Goal: Transaction & Acquisition: Subscribe to service/newsletter

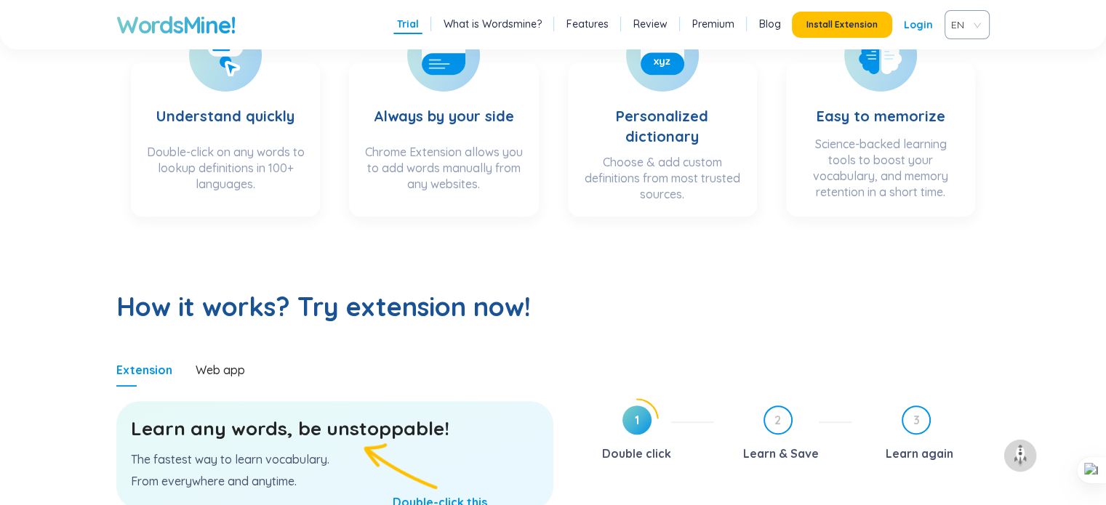
scroll to position [654, 0]
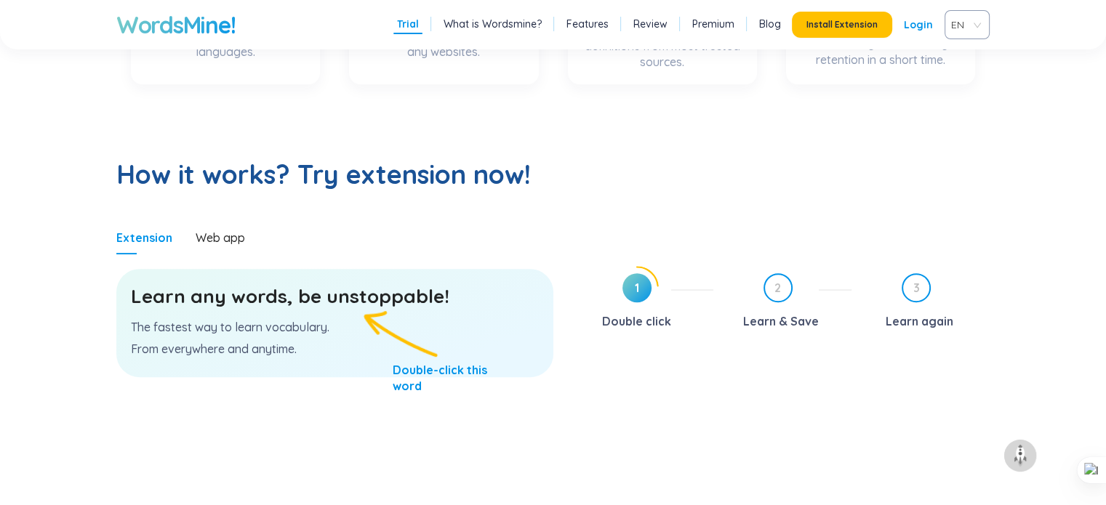
click at [325, 310] on div "Learn any words, be unstoppable! The fastest way to learn vocabulary. From ever…" at bounding box center [334, 323] width 437 height 108
click at [222, 241] on div "Web app" at bounding box center [220, 238] width 49 height 16
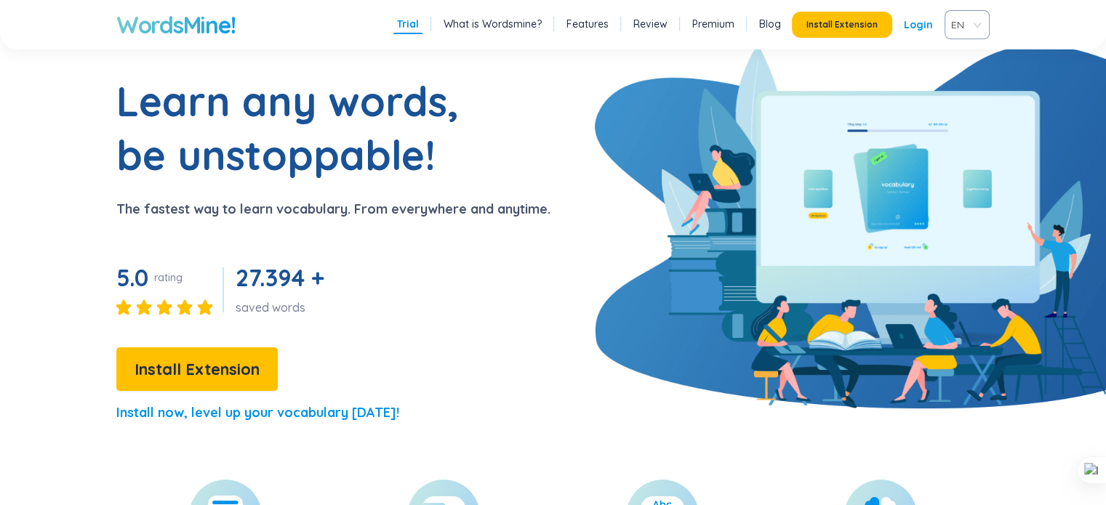
scroll to position [0, 0]
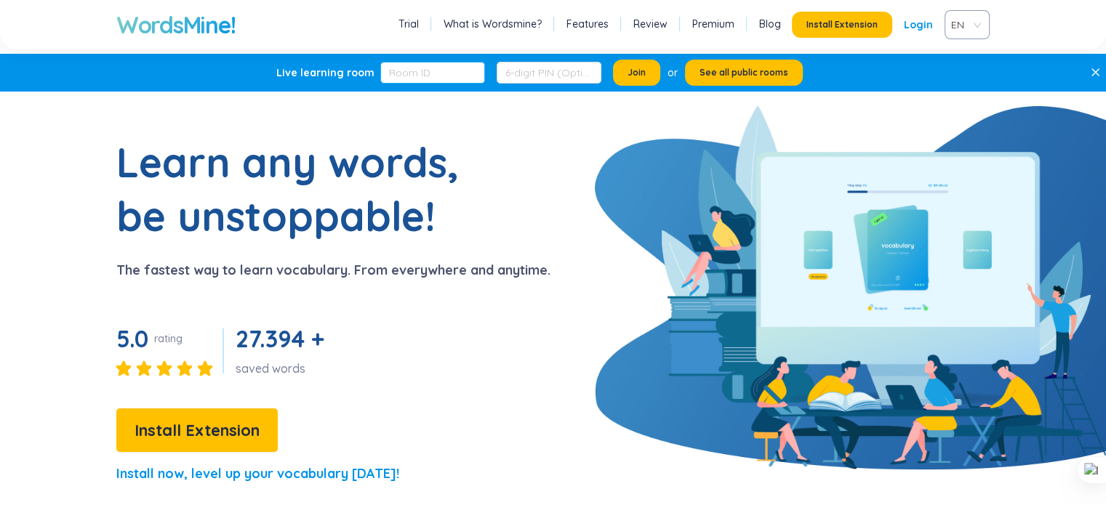
click at [407, 70] on input "text" at bounding box center [432, 73] width 105 height 22
click at [599, 28] on link "Features" at bounding box center [587, 24] width 42 height 15
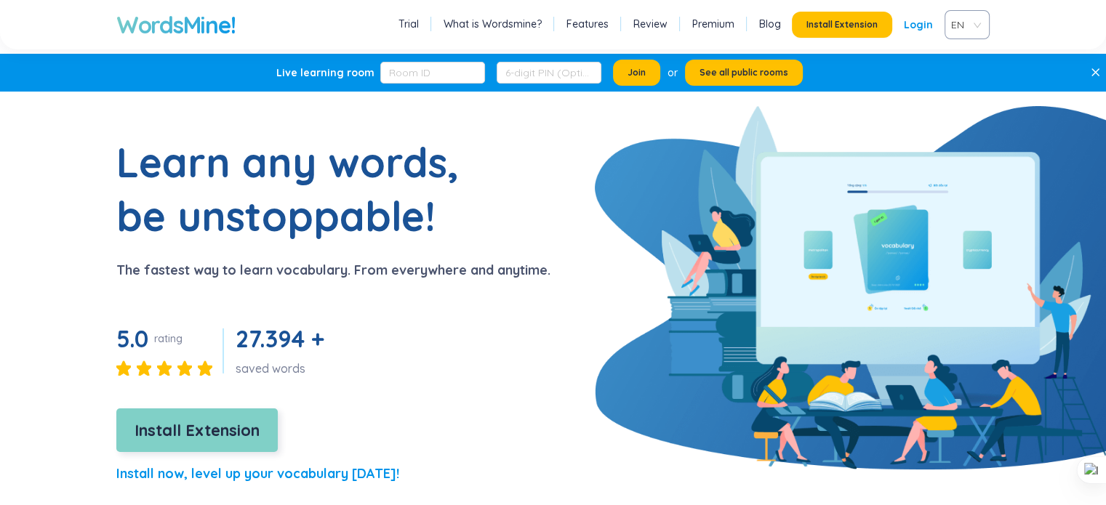
click at [163, 441] on span "Install Extension" at bounding box center [196, 430] width 125 height 25
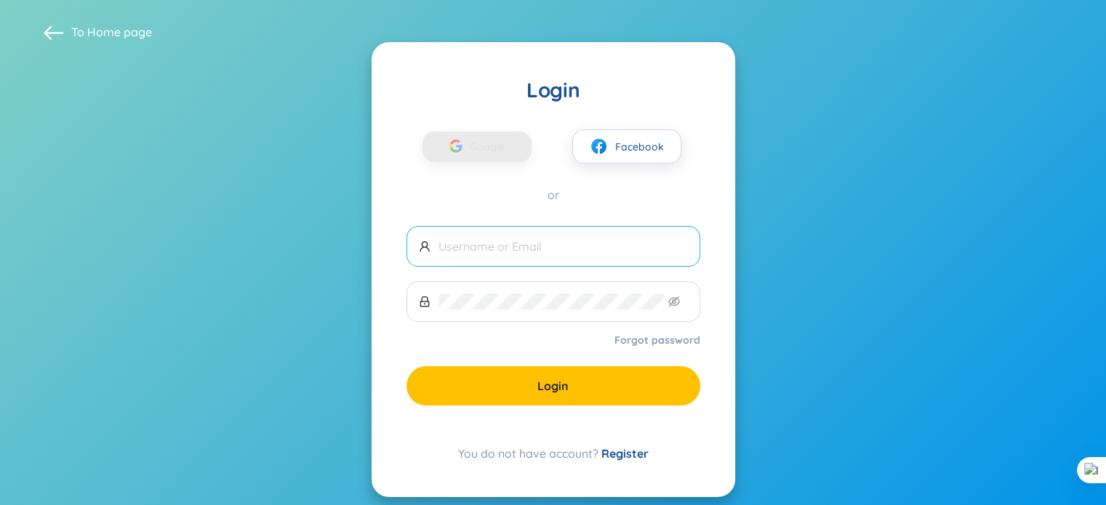
click at [481, 251] on input "text" at bounding box center [562, 246] width 249 height 16
drag, startPoint x: 492, startPoint y: 203, endPoint x: 492, endPoint y: 156, distance: 47.2
click at [492, 203] on div "Login Google Facebook or Forgot password Login You do not have account? Register" at bounding box center [552, 269] width 363 height 455
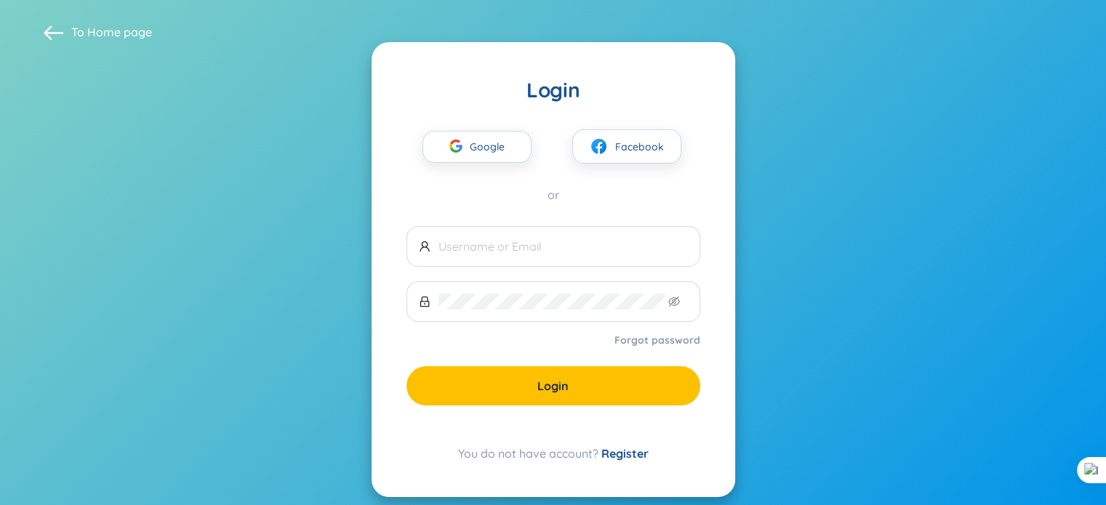
click at [680, 79] on div "Login" at bounding box center [553, 90] width 294 height 26
click at [499, 150] on span "Google" at bounding box center [491, 147] width 42 height 31
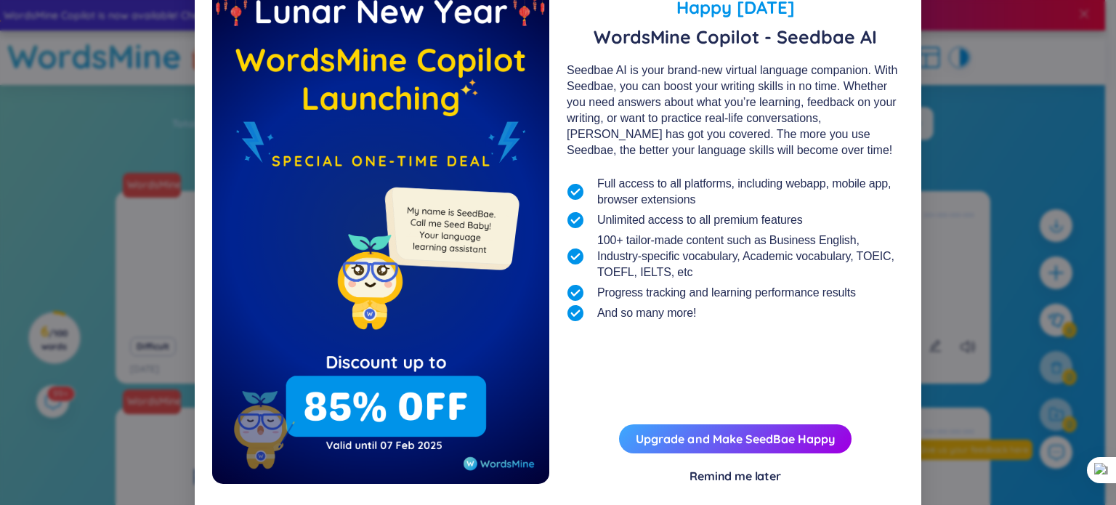
scroll to position [78, 0]
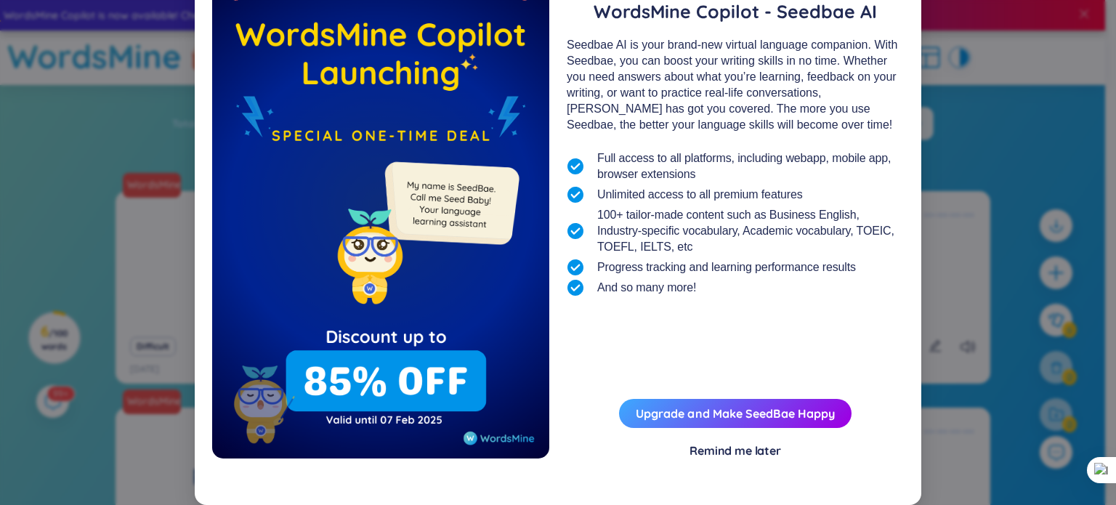
click at [693, 451] on div "Remind me later" at bounding box center [736, 451] width 92 height 16
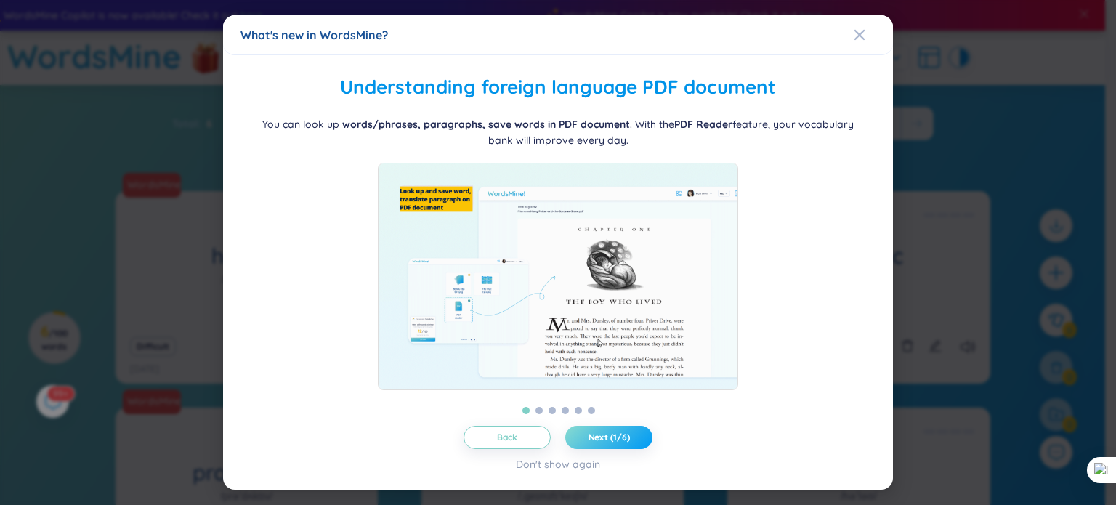
click at [615, 440] on span "Next (1/6)" at bounding box center [609, 438] width 41 height 12
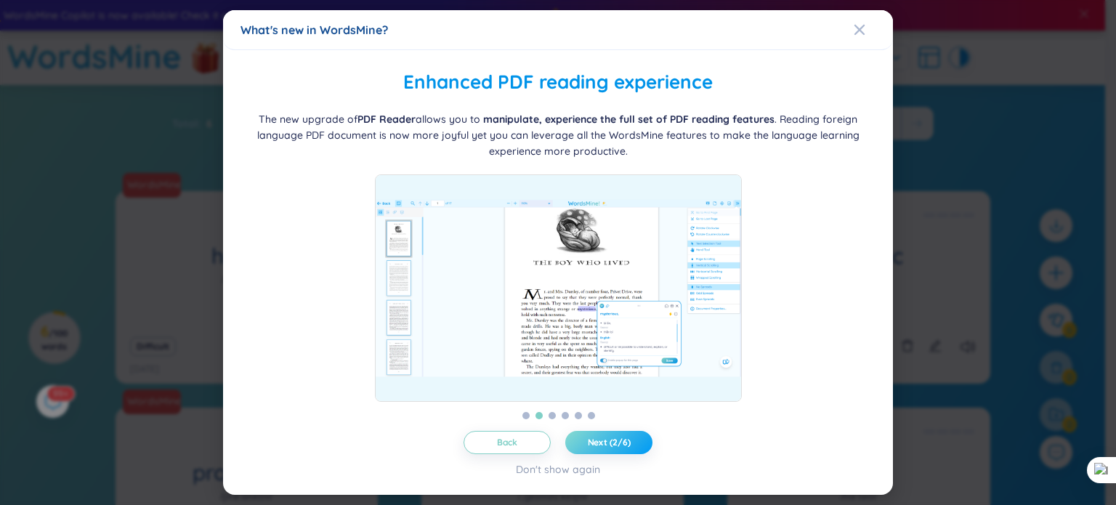
click at [615, 440] on span "Next (2/6)" at bounding box center [609, 443] width 43 height 12
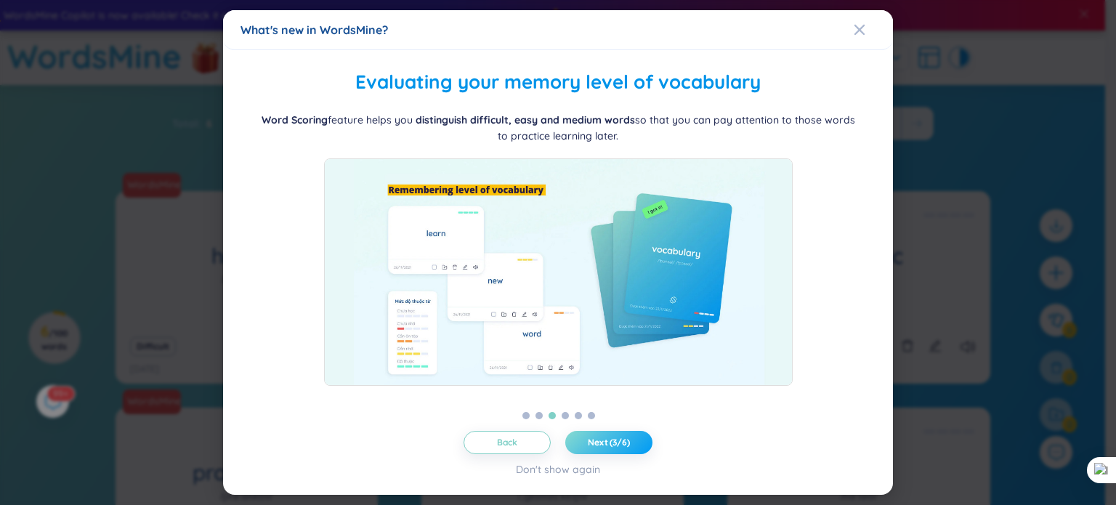
click at [615, 440] on span "Next (3/6)" at bounding box center [609, 443] width 42 height 12
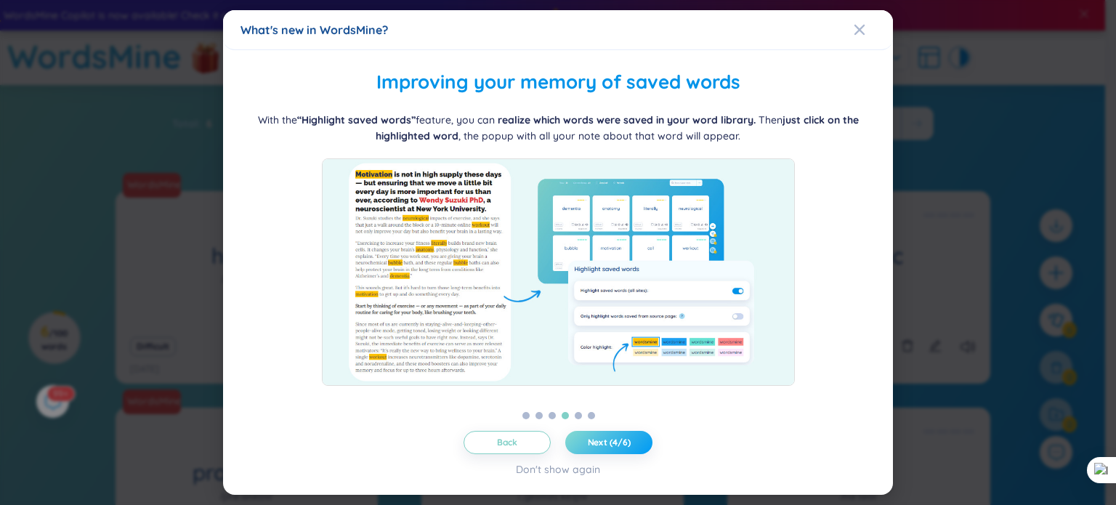
click at [615, 440] on span "Next (4/6)" at bounding box center [609, 443] width 43 height 12
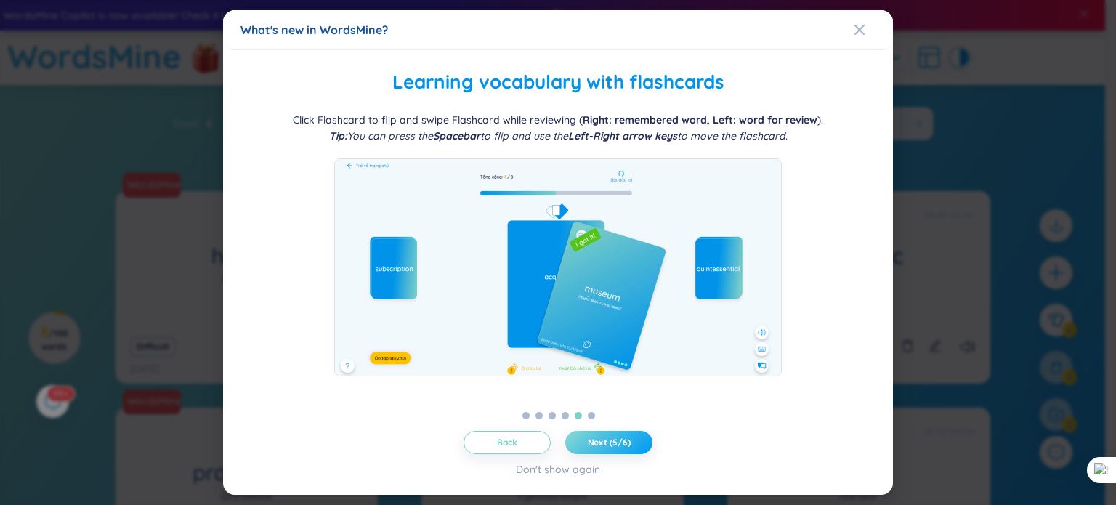
click at [615, 440] on span "Next (5/6)" at bounding box center [609, 443] width 43 height 12
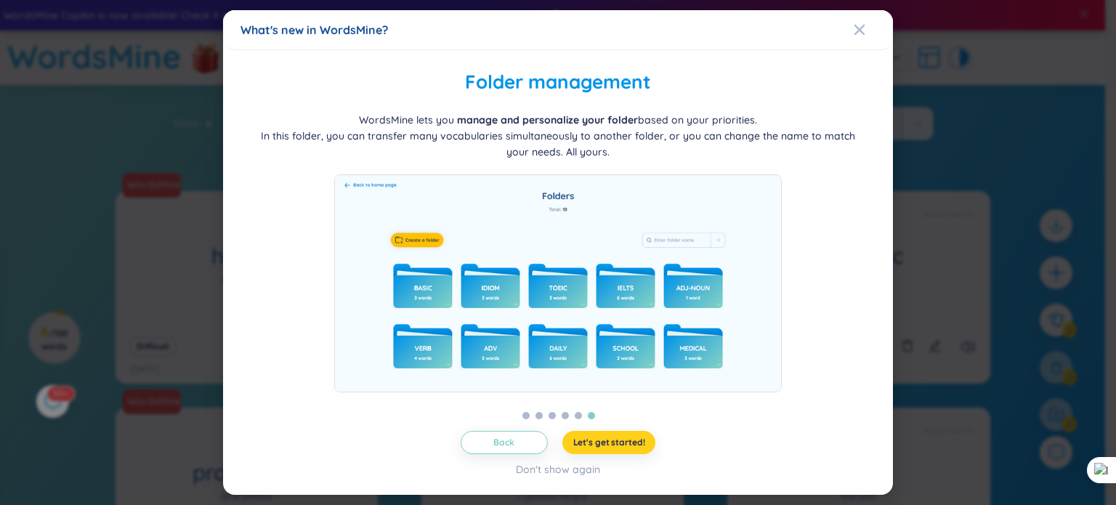
click at [614, 443] on span "Let's get started!" at bounding box center [609, 443] width 72 height 12
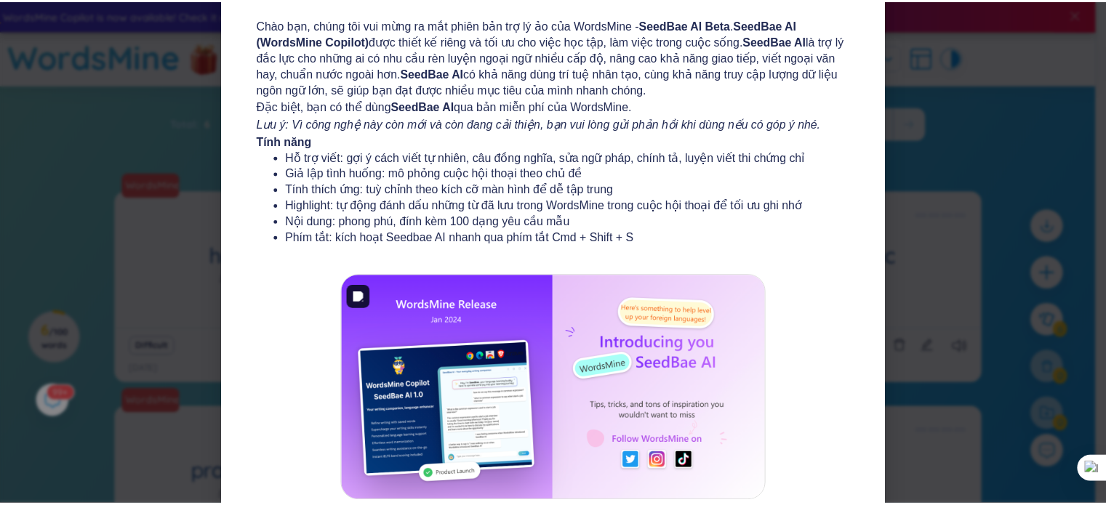
scroll to position [0, 0]
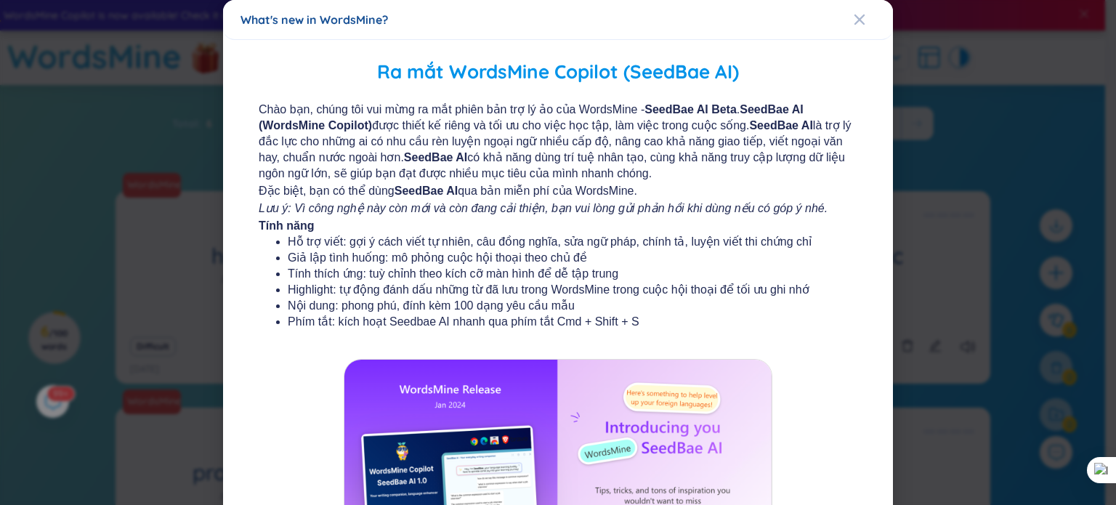
click at [843, 23] on div "What's new in WordsMine?" at bounding box center [558, 20] width 635 height 16
click at [854, 22] on icon "Close" at bounding box center [860, 20] width 12 height 12
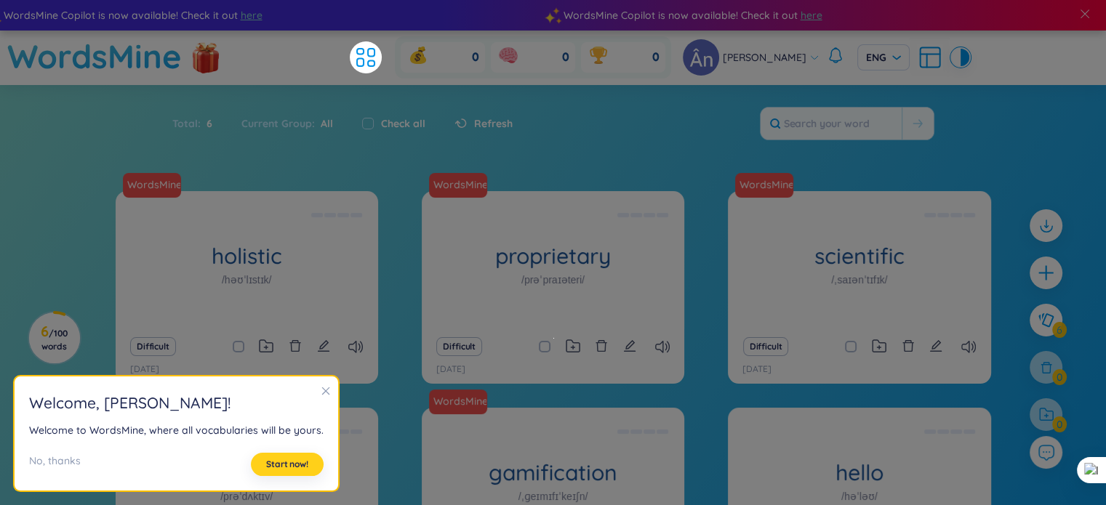
click at [288, 467] on span "Start now!" at bounding box center [287, 465] width 42 height 12
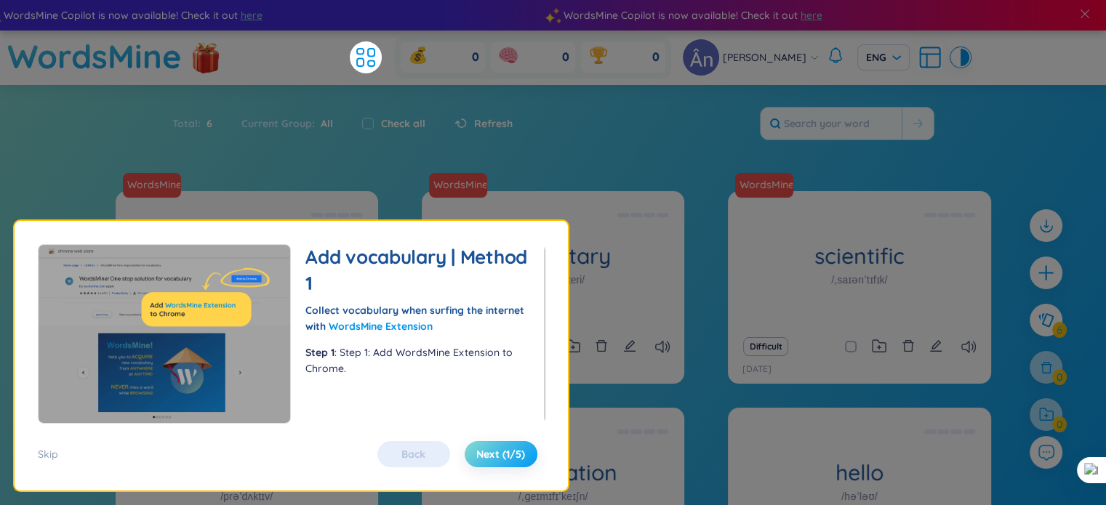
click at [492, 454] on span "Next (1/5)" at bounding box center [500, 454] width 49 height 15
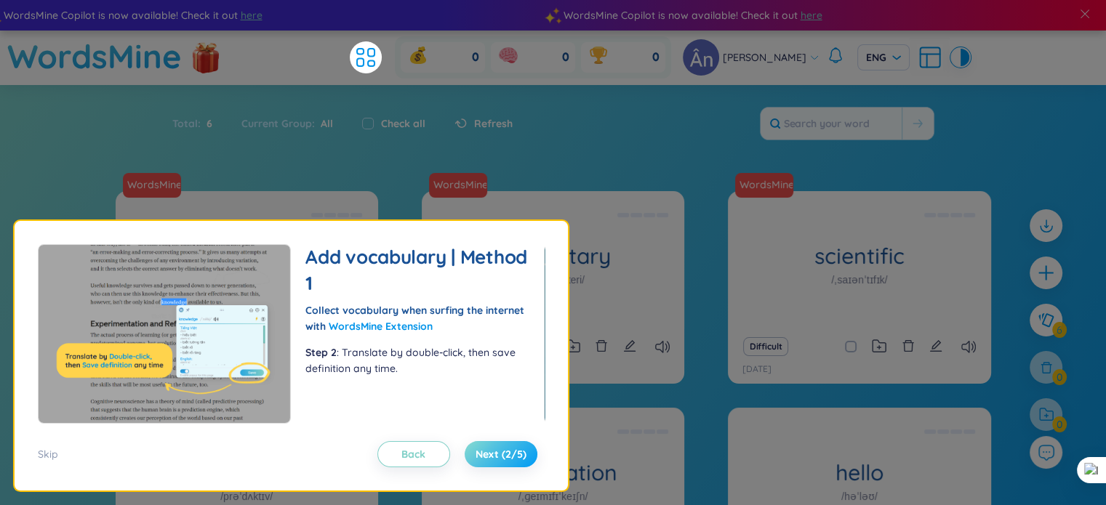
click at [492, 454] on span "Next (2/5)" at bounding box center [500, 454] width 51 height 15
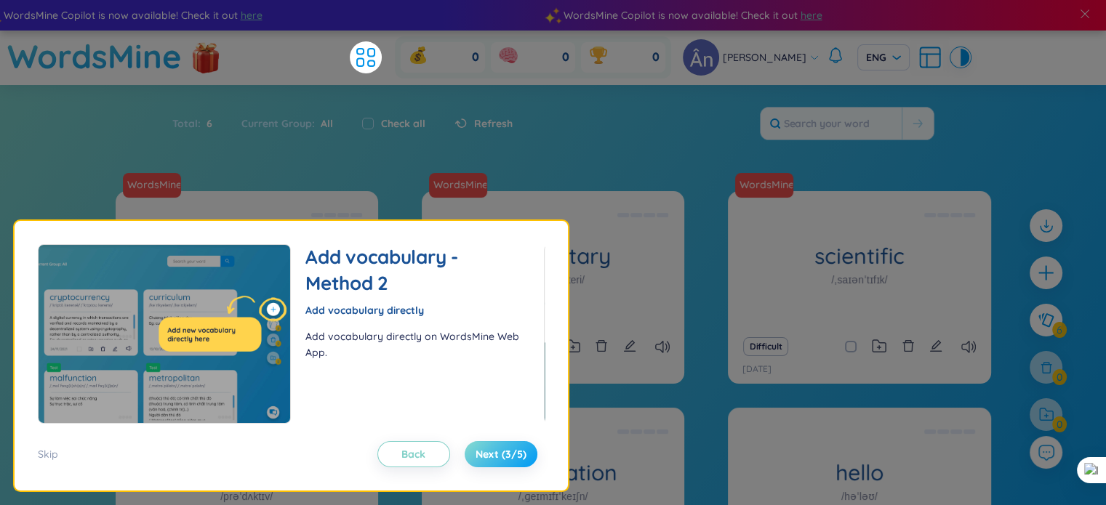
click at [492, 454] on span "Next (3/5)" at bounding box center [500, 454] width 51 height 15
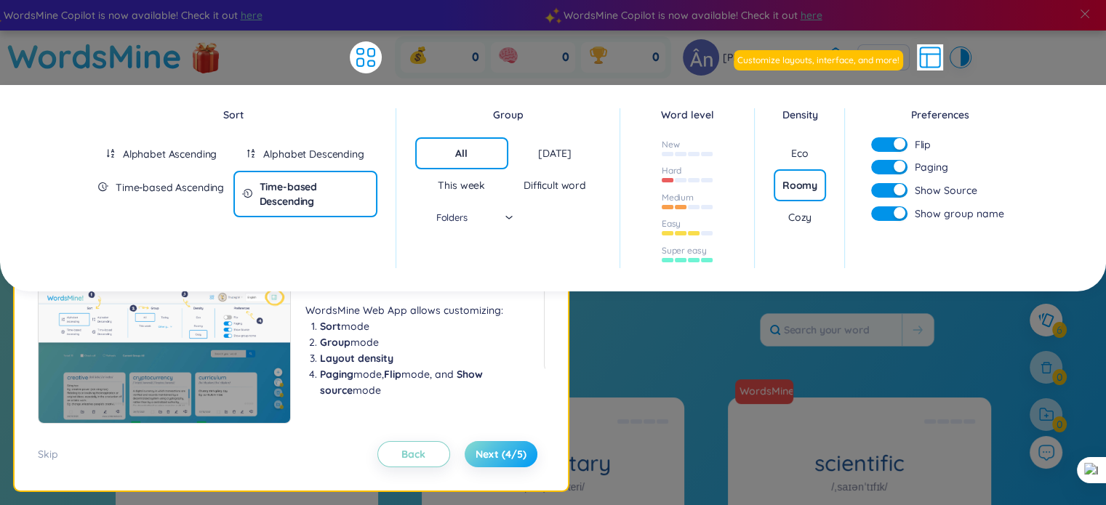
click at [492, 454] on span "Next (4/5)" at bounding box center [500, 454] width 51 height 15
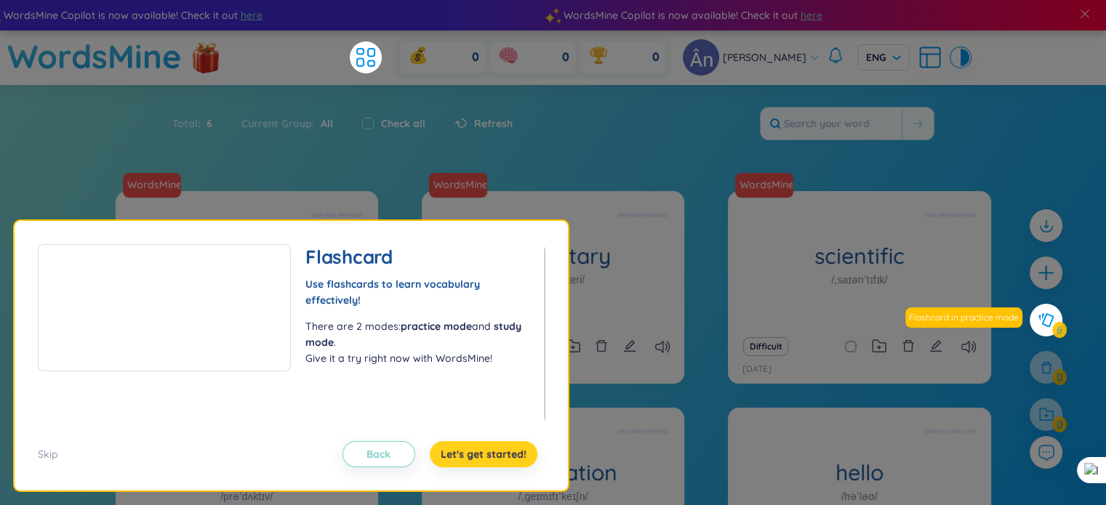
click at [492, 454] on span "Let's get started!" at bounding box center [483, 454] width 86 height 15
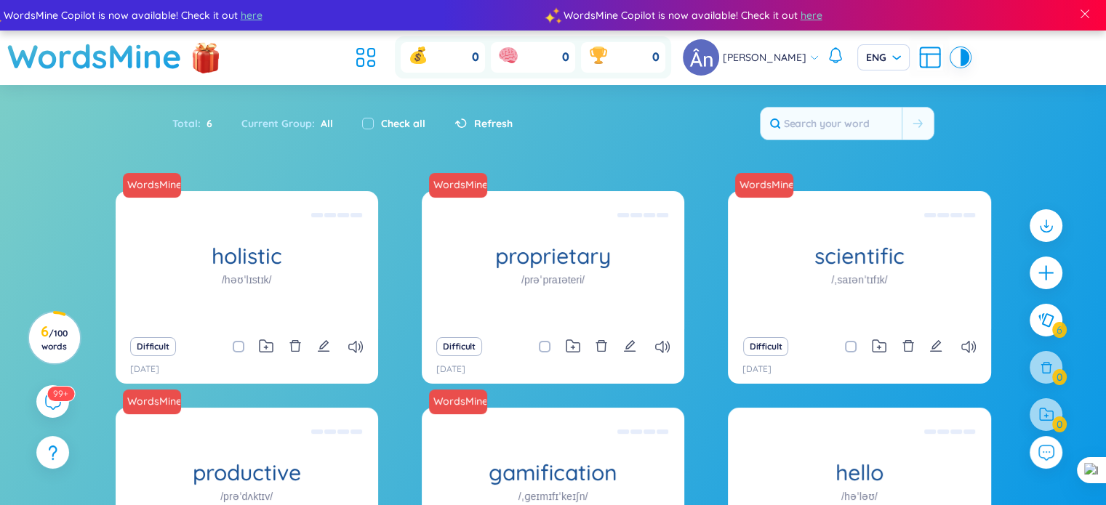
click at [236, 345] on span at bounding box center [239, 347] width 12 height 12
click at [240, 345] on input "checkbox" at bounding box center [246, 347] width 12 height 12
checkbox input "true"
click at [548, 350] on input "checkbox" at bounding box center [552, 347] width 12 height 12
checkbox input "true"
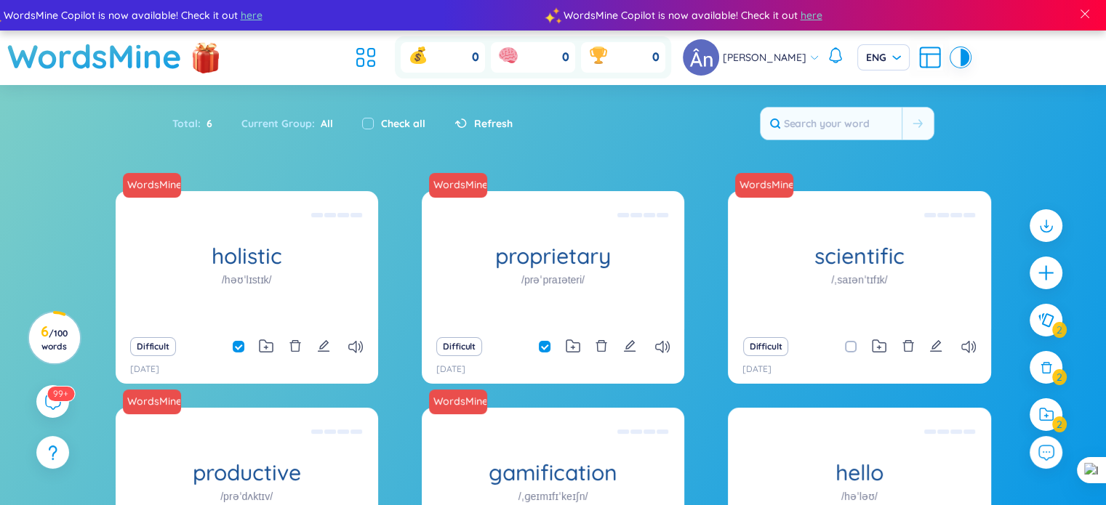
click at [852, 348] on input "checkbox" at bounding box center [858, 347] width 12 height 12
checkbox input "false"
click at [543, 346] on span at bounding box center [545, 347] width 12 height 12
click at [546, 346] on input "checkbox" at bounding box center [552, 347] width 12 height 12
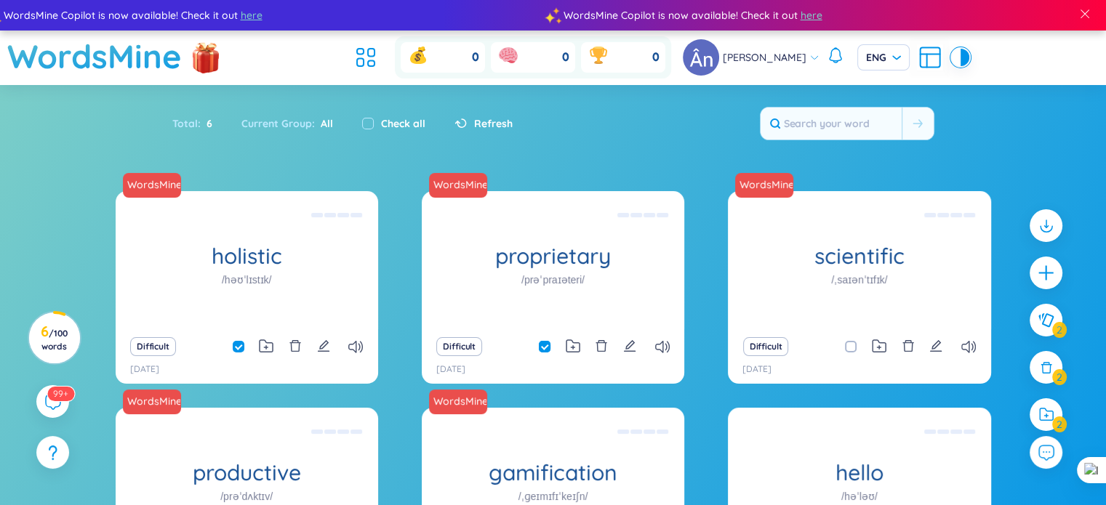
checkbox input "false"
click at [240, 351] on input "checkbox" at bounding box center [246, 347] width 12 height 12
checkbox input "false"
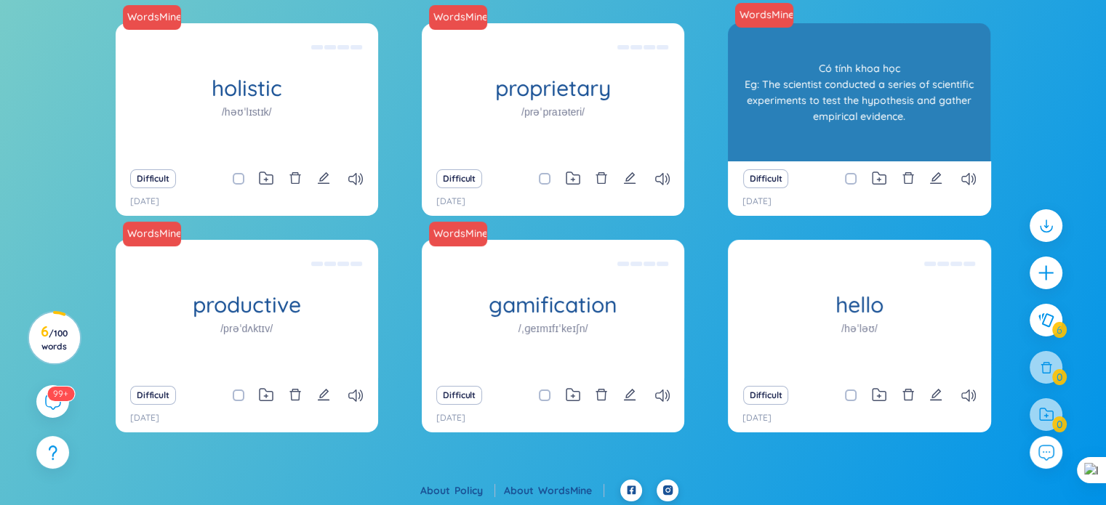
scroll to position [171, 0]
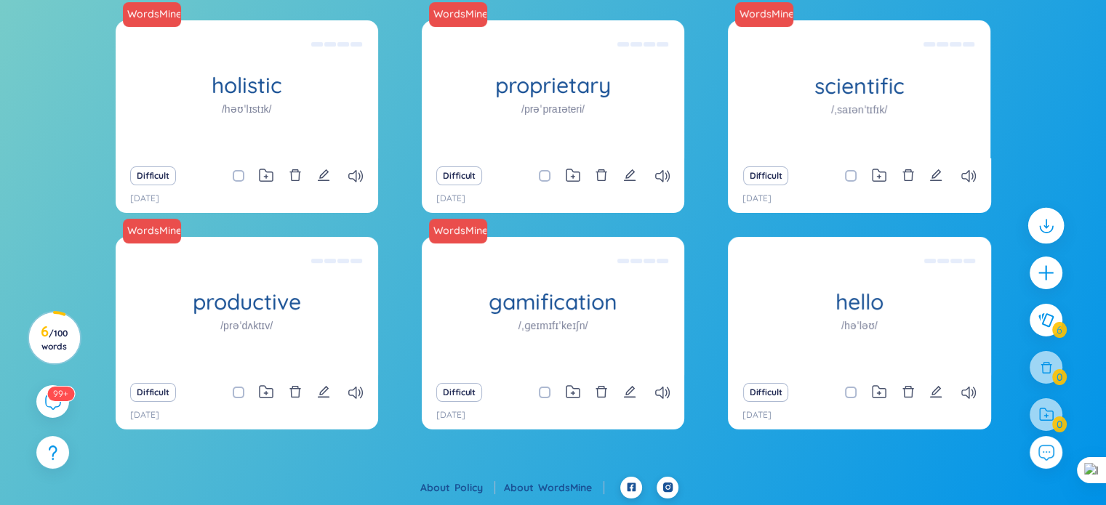
click at [1034, 223] on div at bounding box center [1046, 226] width 36 height 36
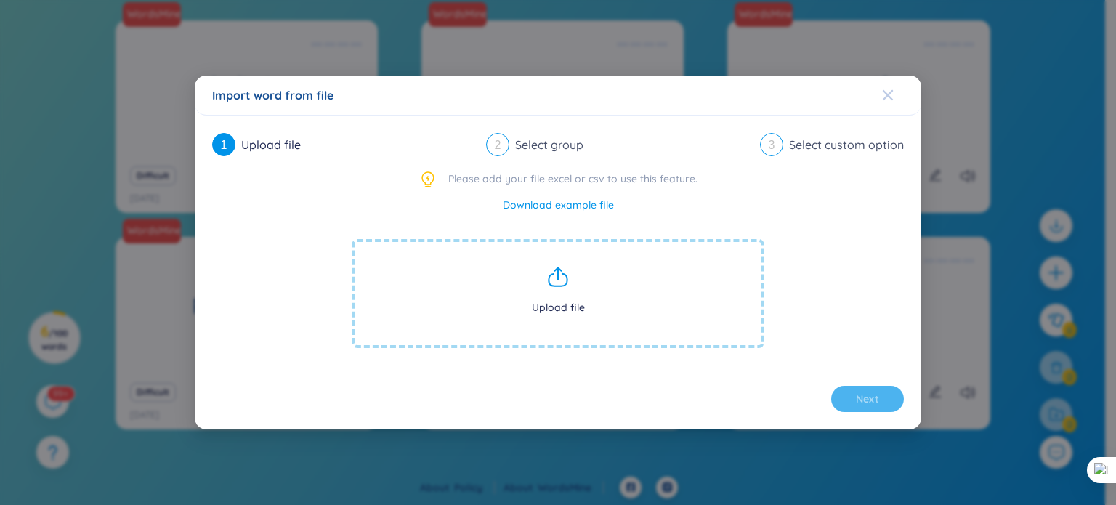
click at [893, 97] on icon "Close" at bounding box center [888, 95] width 12 height 12
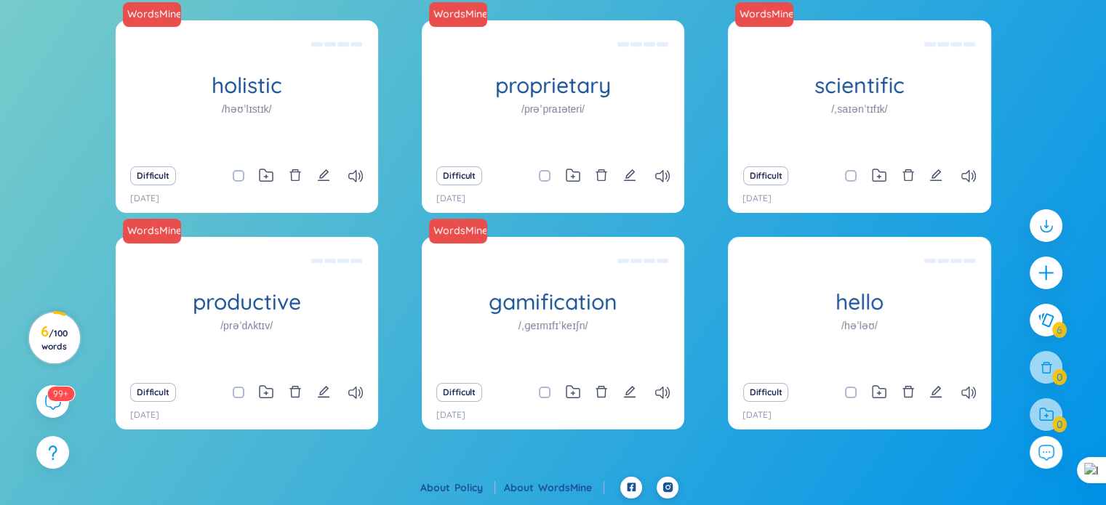
click at [53, 337] on span "/ 100 words" at bounding box center [54, 340] width 26 height 24
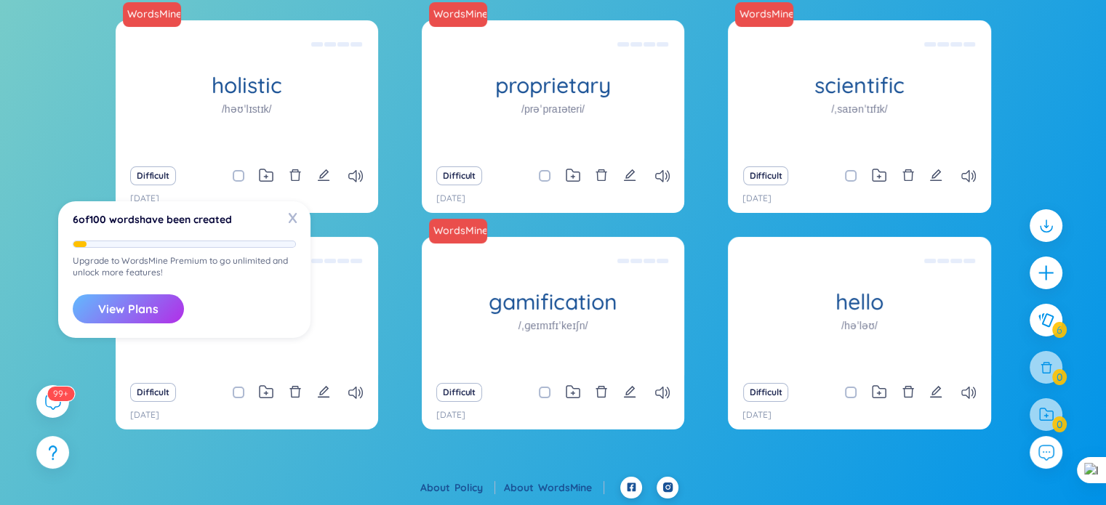
click at [125, 307] on button "View Plans" at bounding box center [128, 308] width 111 height 29
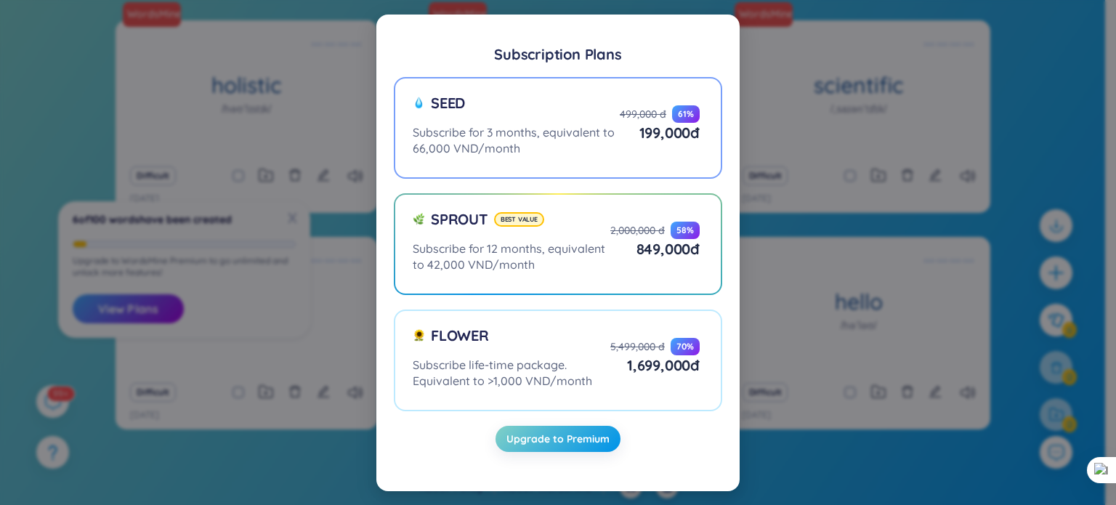
click at [568, 164] on label "Seed Subscribe for 3 months, equivalent to 66,000 VND/month 499,000 đ 61 % 199,…" at bounding box center [558, 128] width 329 height 102
click at [0, 0] on input "Seed Subscribe for 3 months, equivalent to 66,000 VND/month 499,000 đ 61 % 199,…" at bounding box center [0, 0] width 0 height 0
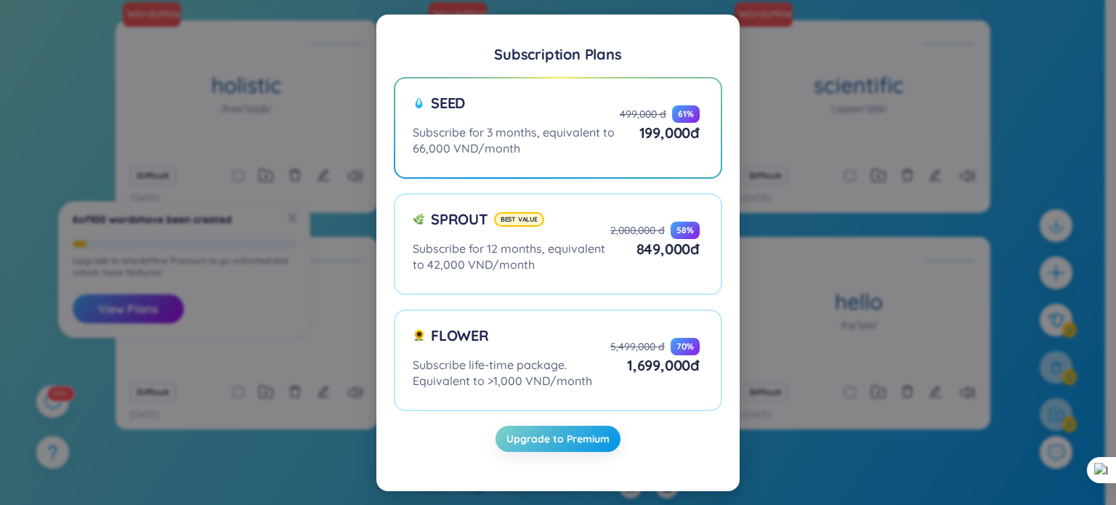
click at [1019, 72] on div "Subscription Plans Seed Subscribe for 3 months, equivalent to 66,000 VND/month …" at bounding box center [558, 252] width 1116 height 505
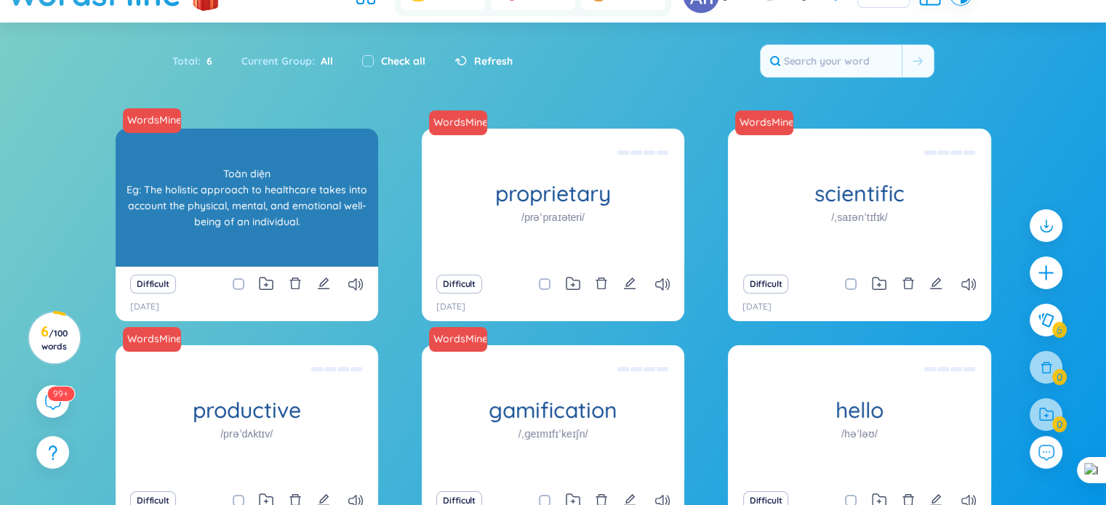
scroll to position [0, 0]
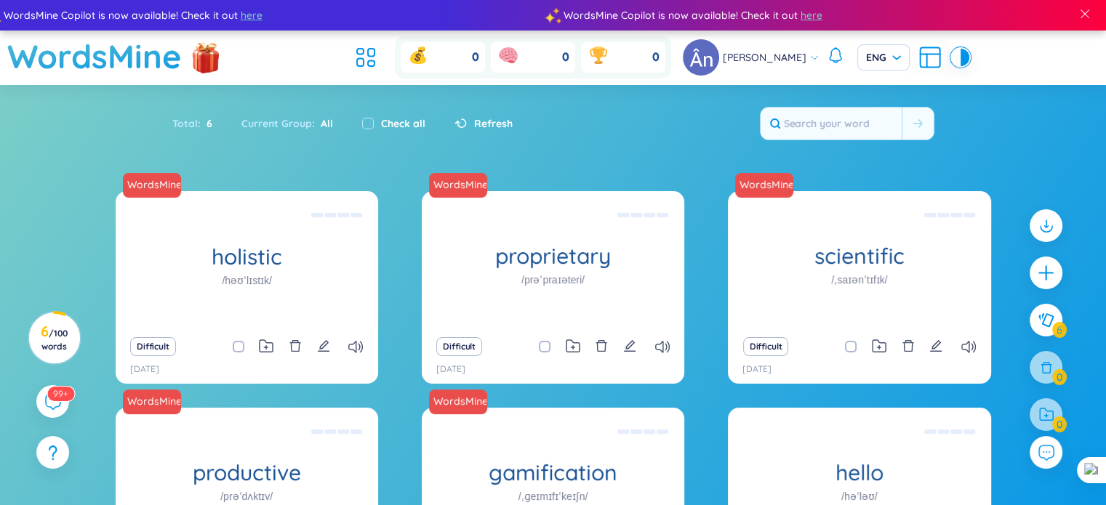
click at [525, 147] on div "Total : 6 Current Group : All Check all Refresh" at bounding box center [553, 131] width 907 height 63
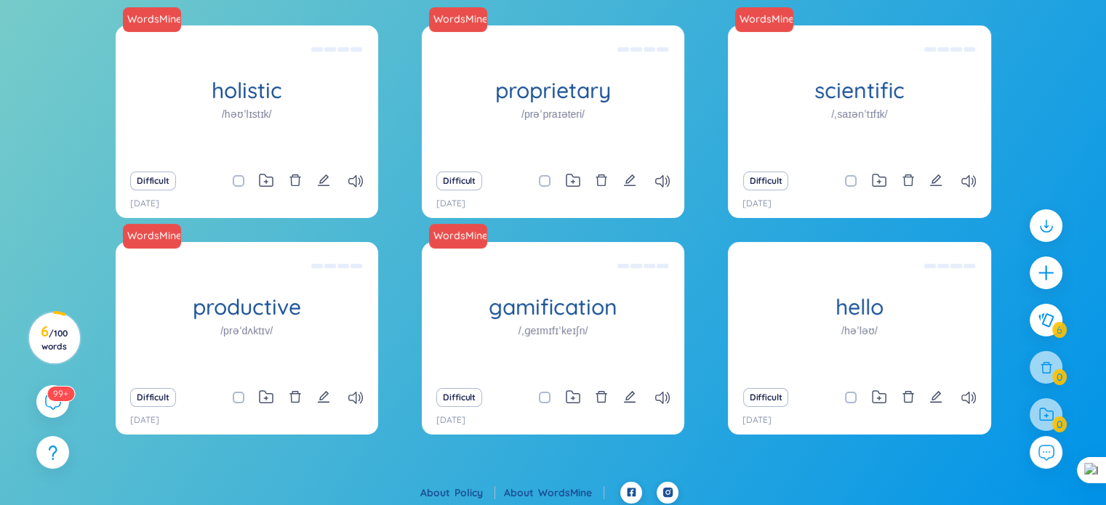
scroll to position [171, 0]
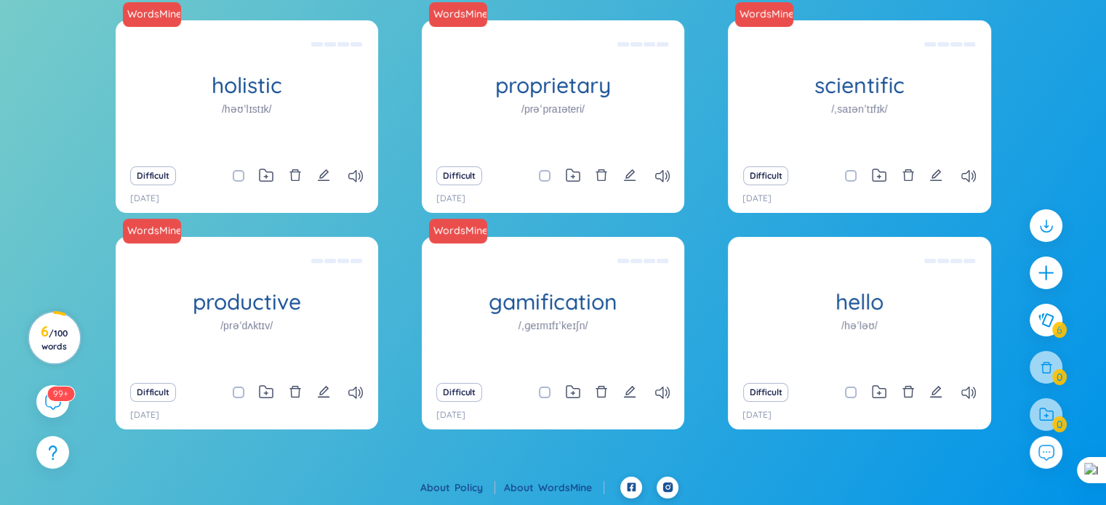
click at [47, 342] on span "/ 100 words" at bounding box center [54, 340] width 26 height 24
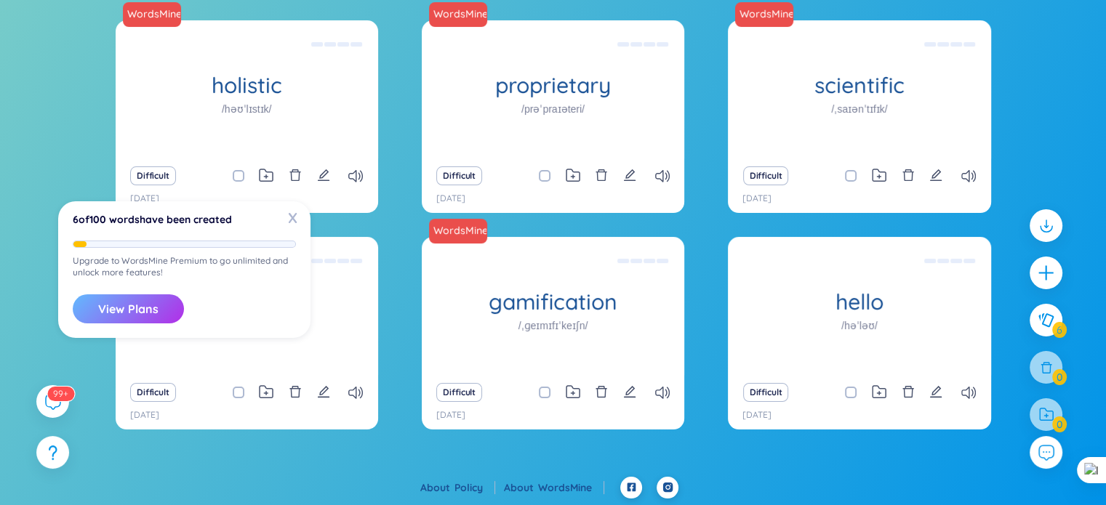
click at [91, 318] on button "View Plans" at bounding box center [128, 308] width 111 height 29
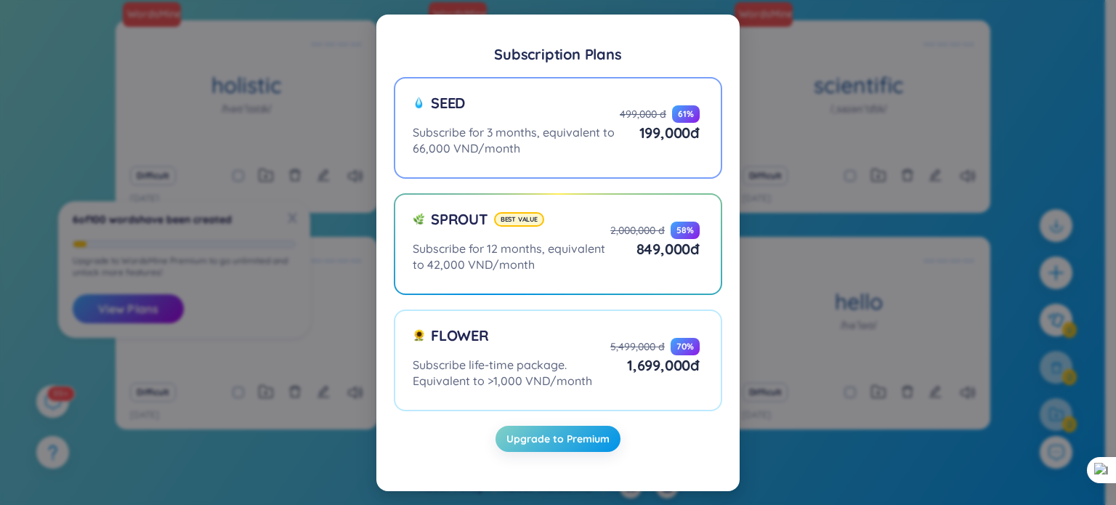
click at [475, 129] on div "Subscribe for 3 months, equivalent to 66,000 VND/month" at bounding box center [516, 140] width 207 height 32
click at [0, 0] on input "Seed Subscribe for 3 months, equivalent to 66,000 VND/month 499,000 đ 61 % 199,…" at bounding box center [0, 0] width 0 height 0
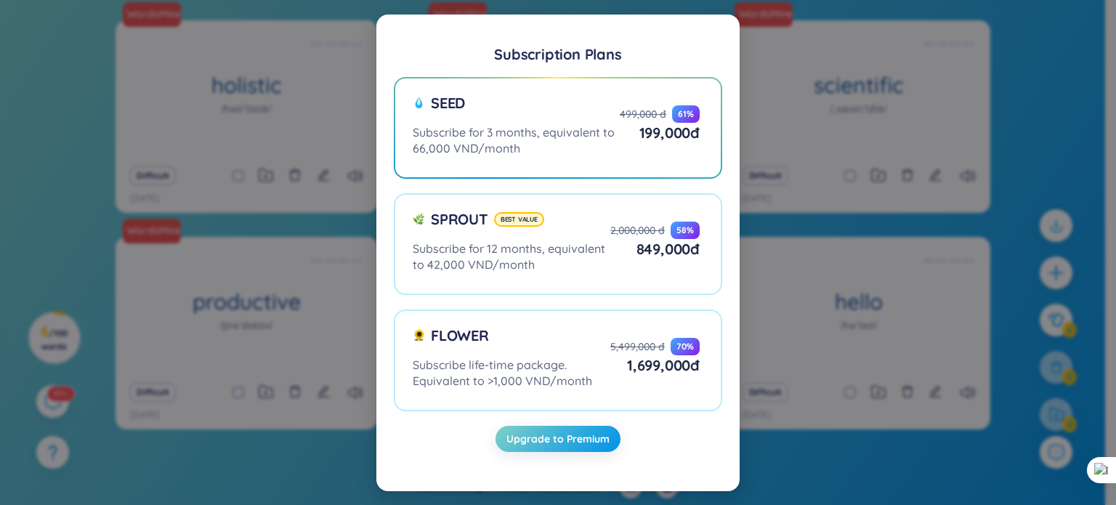
click at [94, 136] on div "Subscription Plans Seed Subscribe for 3 months, equivalent to 66,000 VND/month …" at bounding box center [558, 252] width 1116 height 505
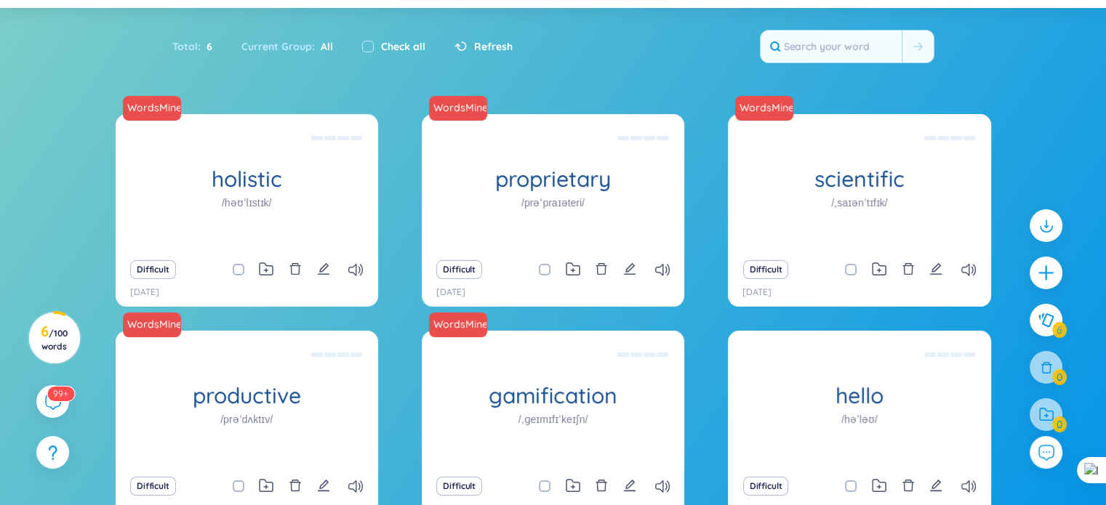
scroll to position [0, 0]
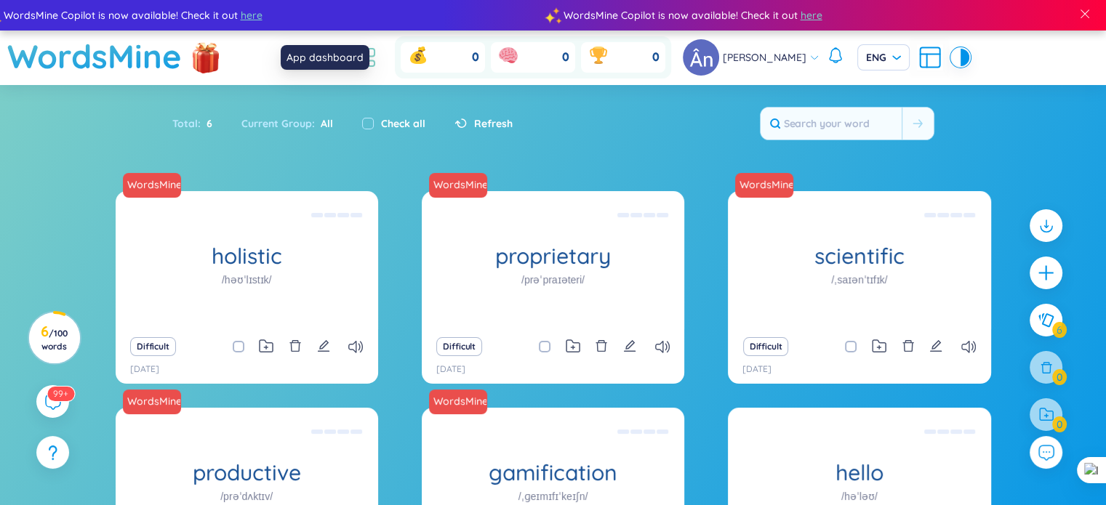
click at [379, 65] on icon at bounding box center [366, 57] width 26 height 26
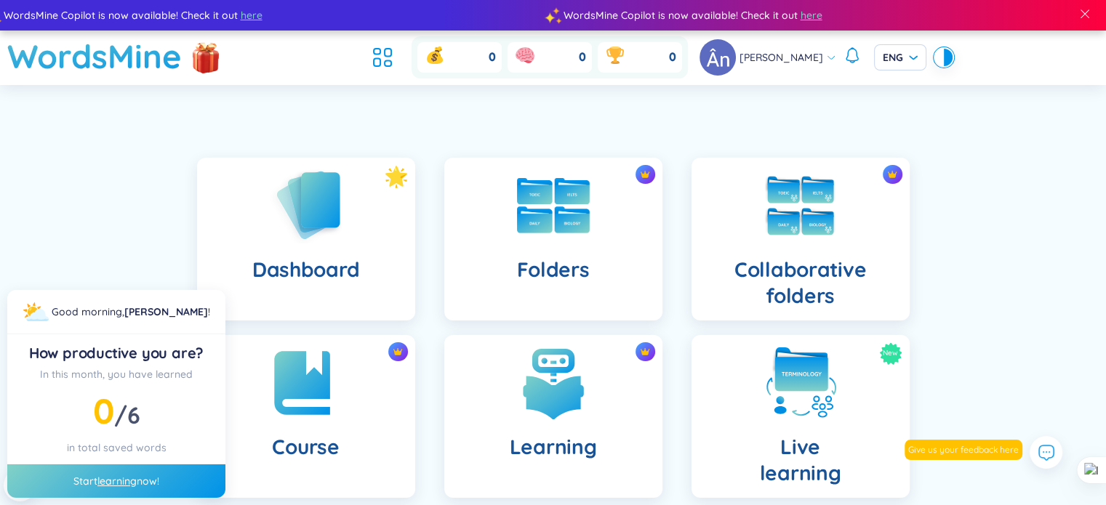
click at [966, 180] on div "Dashboard Folders Collaborative folders Course Learning New Live learning Insig…" at bounding box center [553, 499] width 1106 height 756
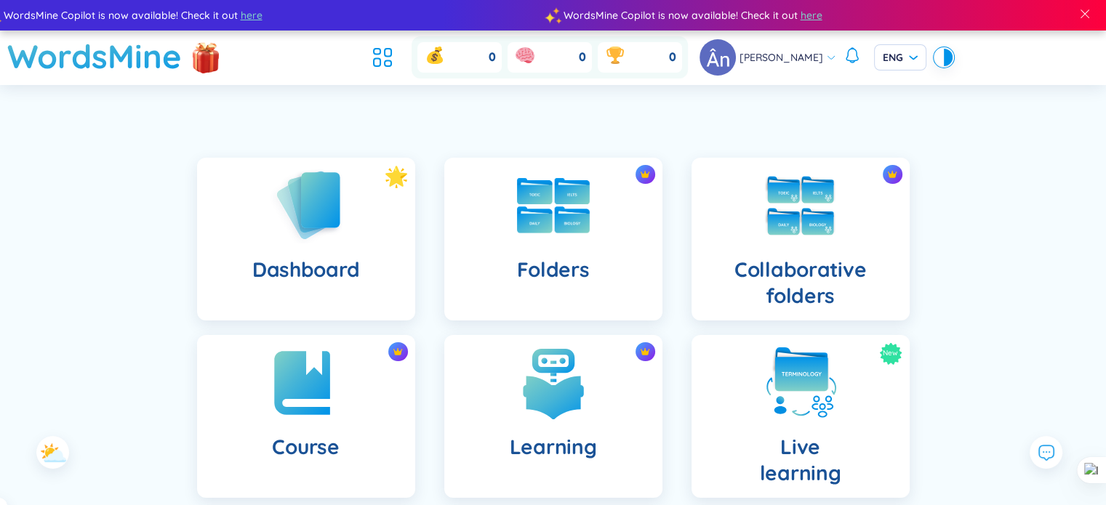
click at [983, 98] on div "WordsMine Copilot is now available! Check it out here WordsMine Copilot is now …" at bounding box center [553, 438] width 1106 height 877
click at [990, 229] on div "Dashboard Folders Collaborative folders Course Learning New Live learning Insig…" at bounding box center [553, 499] width 1106 height 756
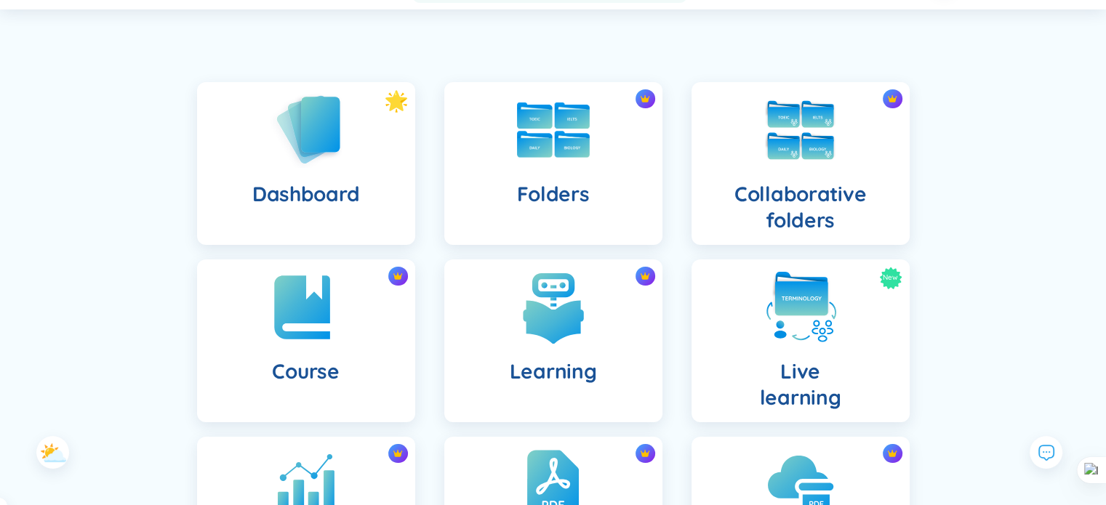
scroll to position [37, 0]
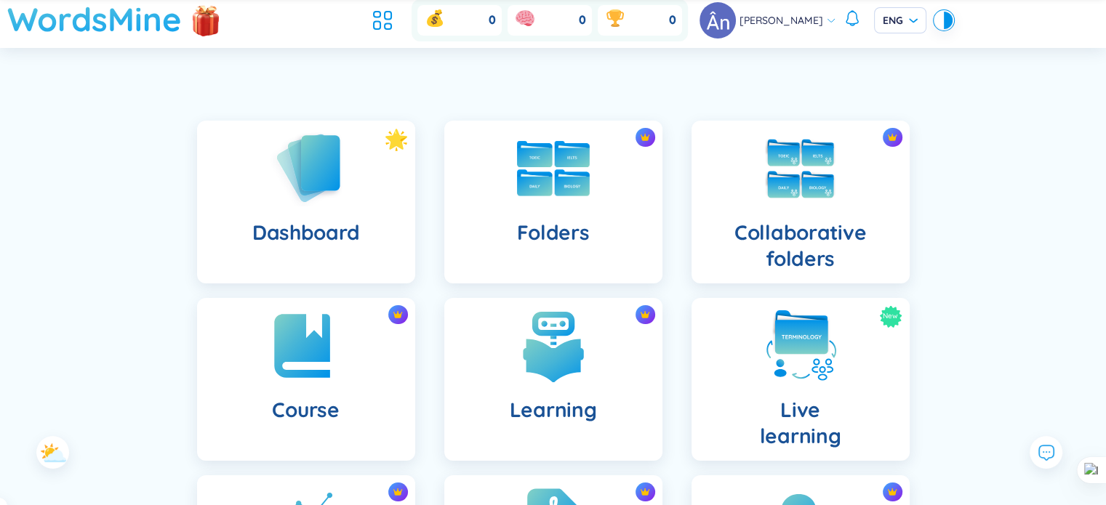
click at [159, 18] on h1 "WordsMine" at bounding box center [94, 19] width 174 height 52
